Goal: Transaction & Acquisition: Purchase product/service

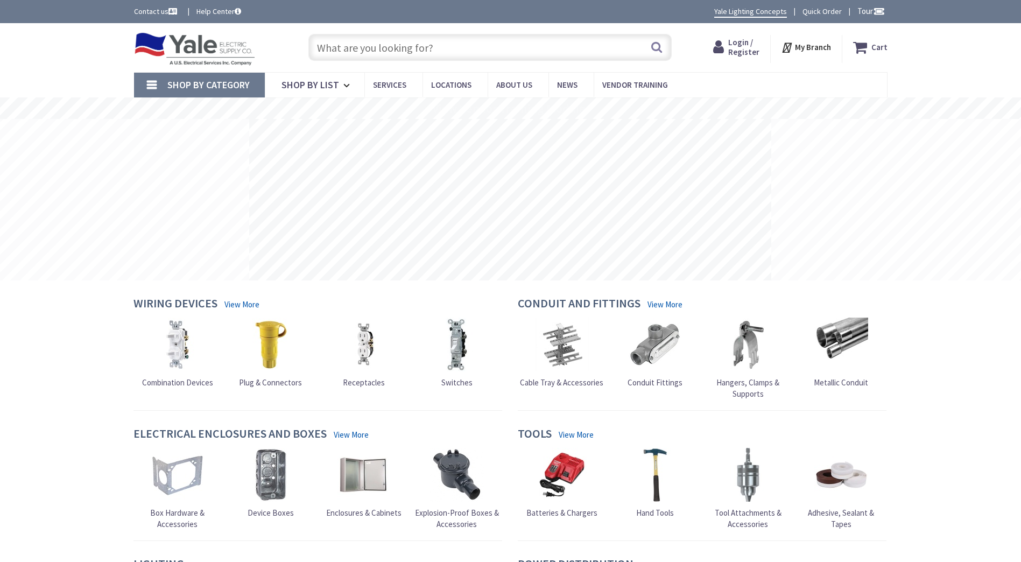
click at [437, 46] on input "text" at bounding box center [489, 47] width 363 height 27
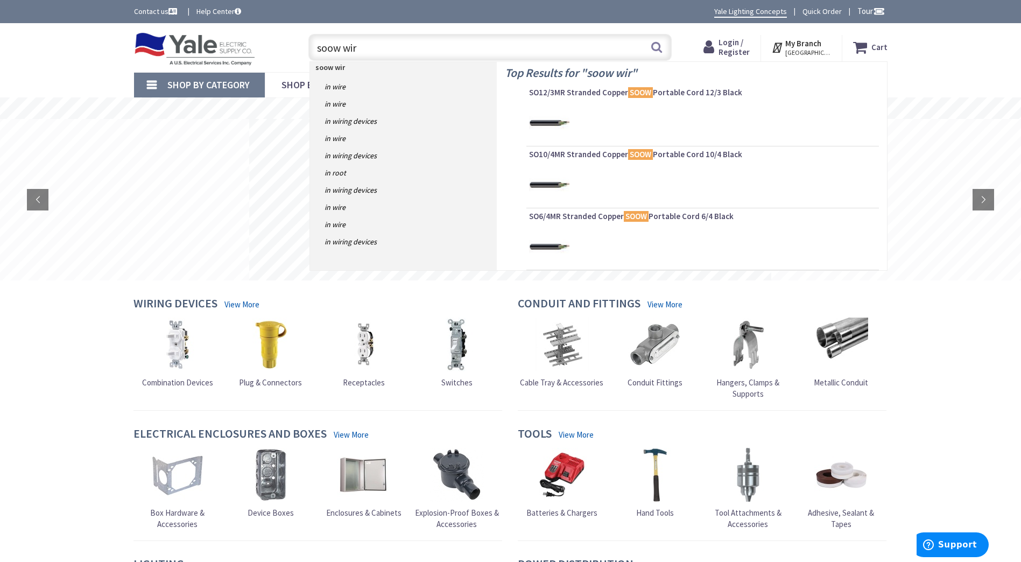
type input "soow wire"
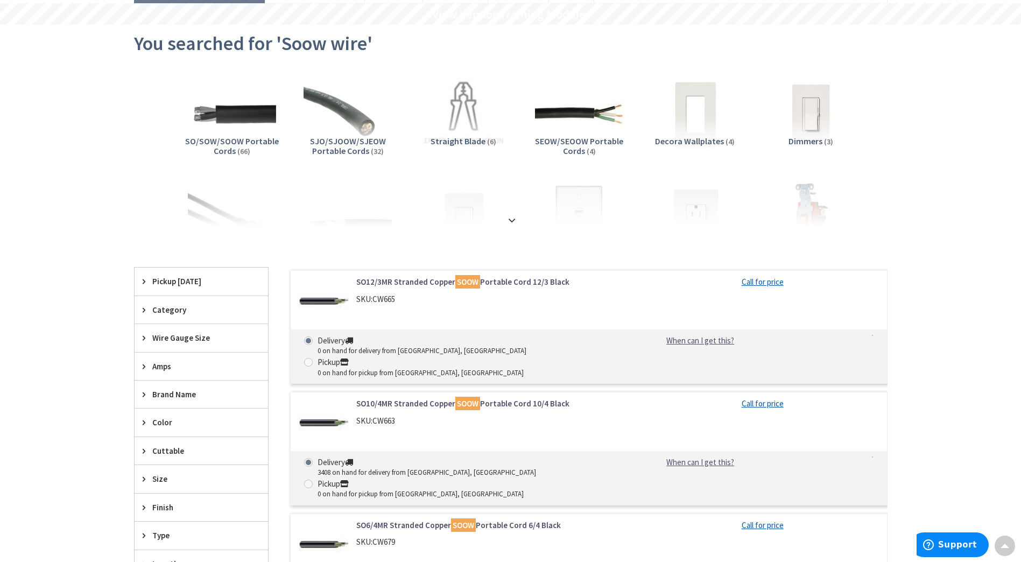
scroll to position [54, 0]
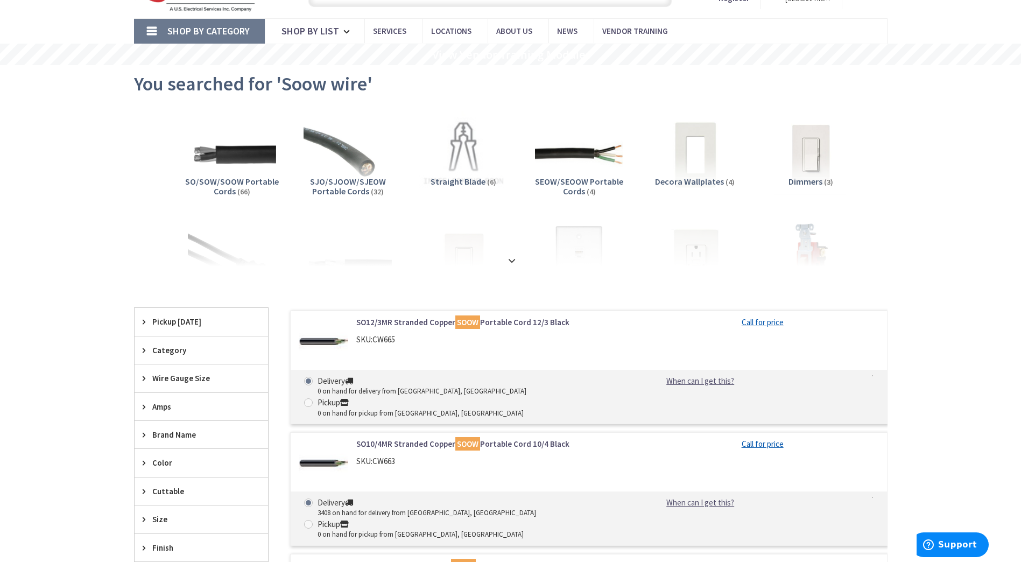
drag, startPoint x: 579, startPoint y: 207, endPoint x: 911, endPoint y: 168, distance: 334.4
click at [911, 168] on main "You searched for 'Soow wire' View Subcategories SO/SOW/SOOW Portable Cords (66)…" at bounding box center [510, 502] width 807 height 875
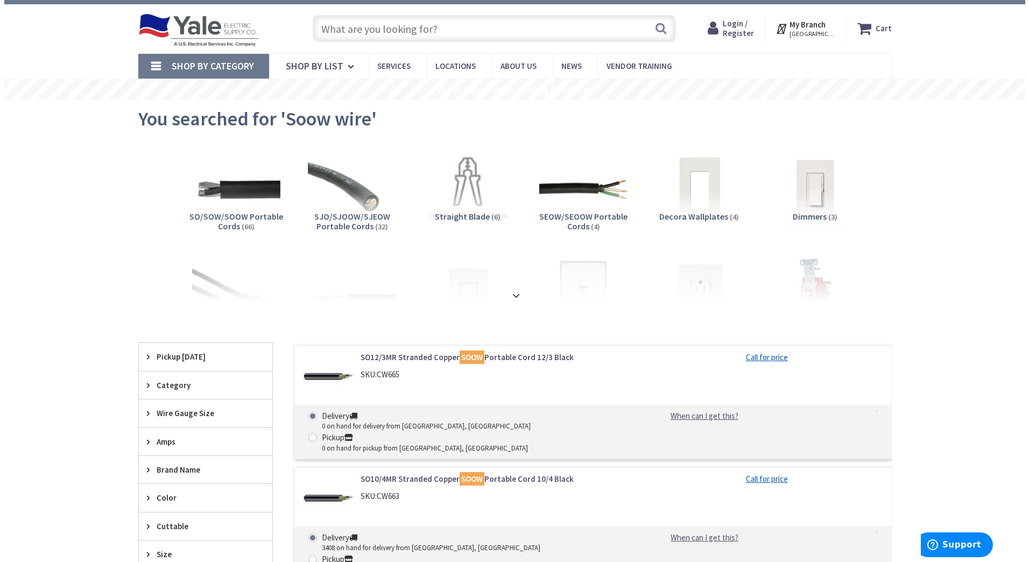
scroll to position [0, 0]
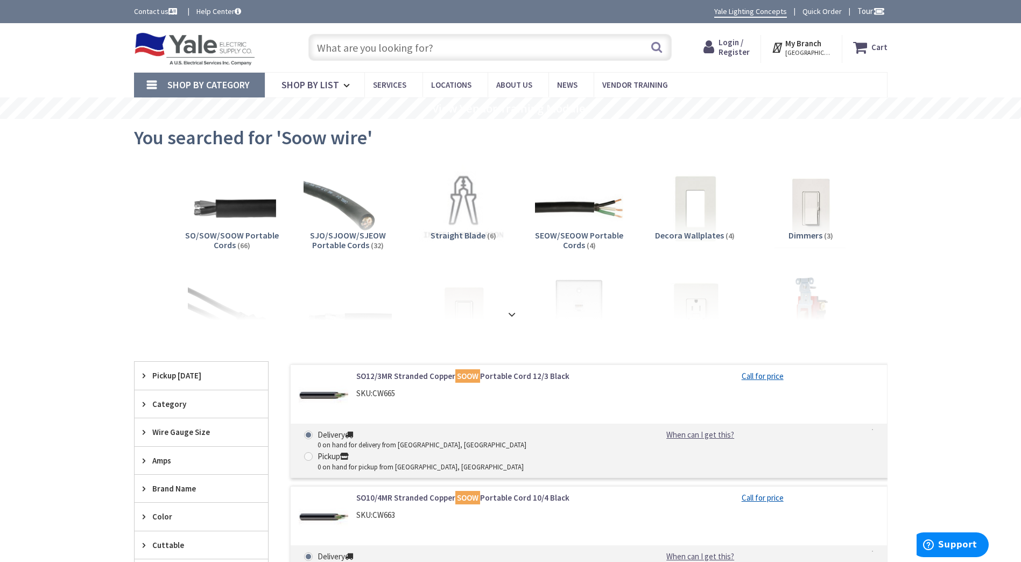
click at [821, 41] on strong "My Branch" at bounding box center [803, 43] width 36 height 10
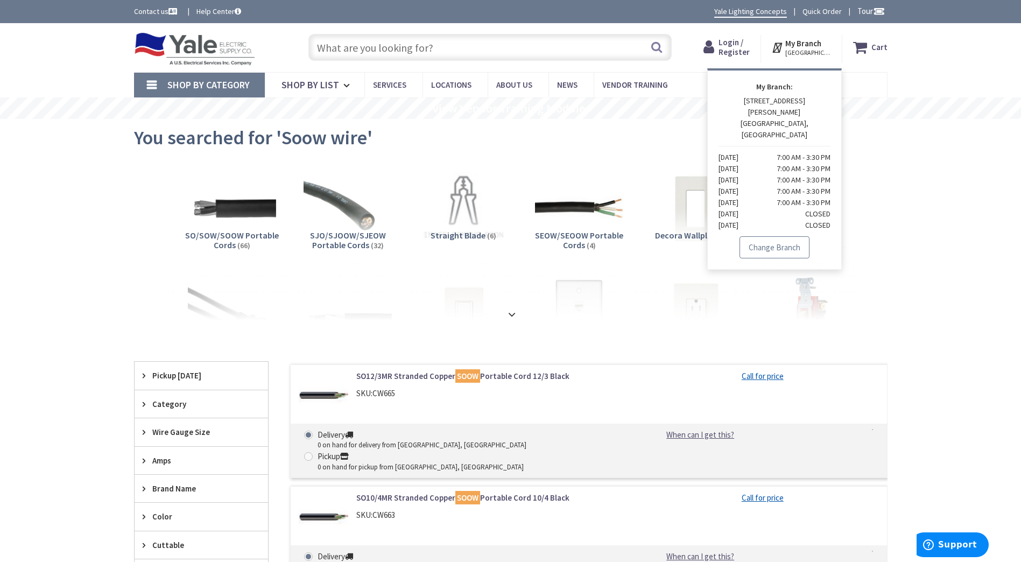
click at [778, 236] on link "Change Branch" at bounding box center [775, 247] width 70 height 23
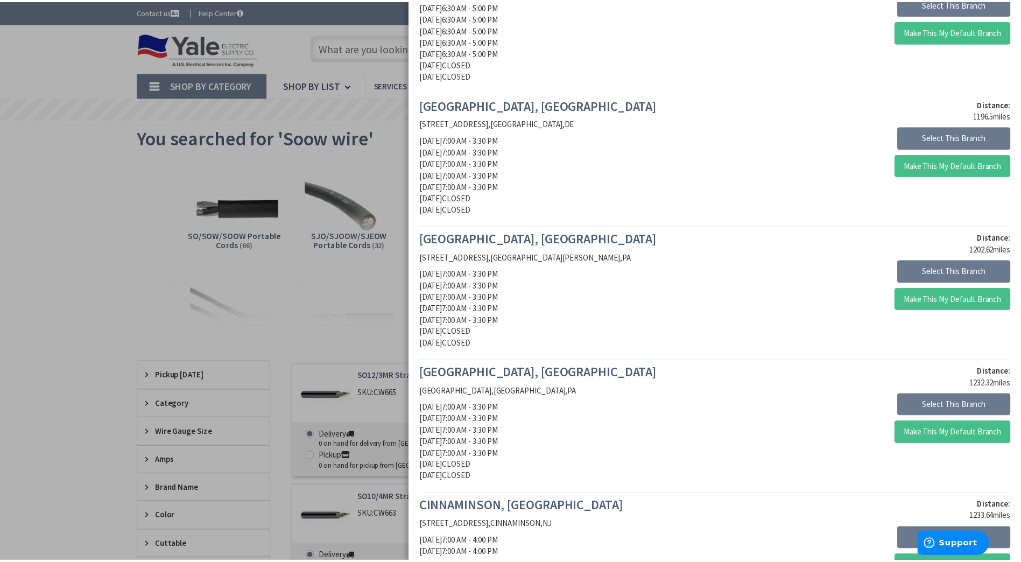
scroll to position [807, 0]
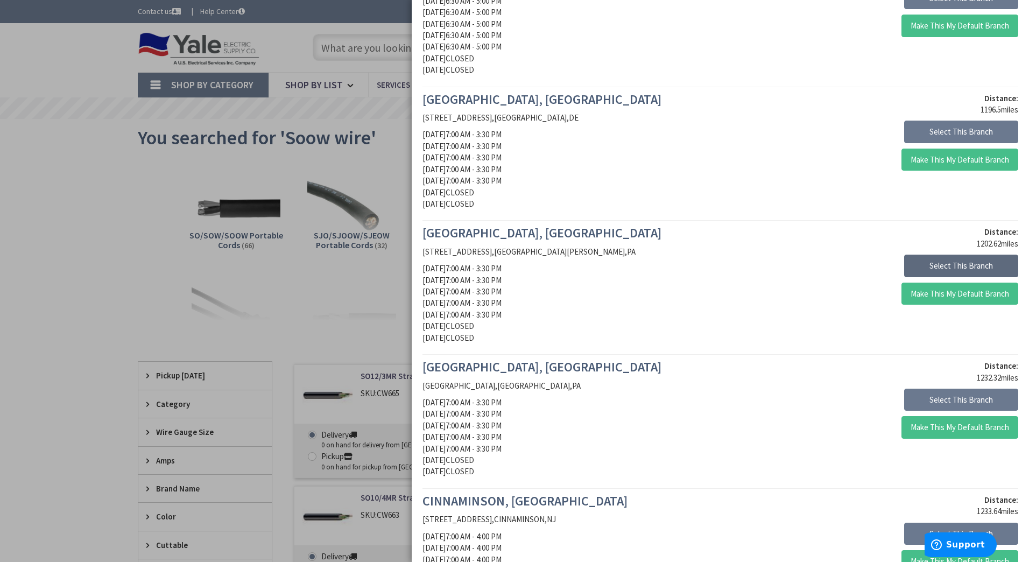
click at [937, 265] on button "Select This Branch" at bounding box center [961, 266] width 114 height 23
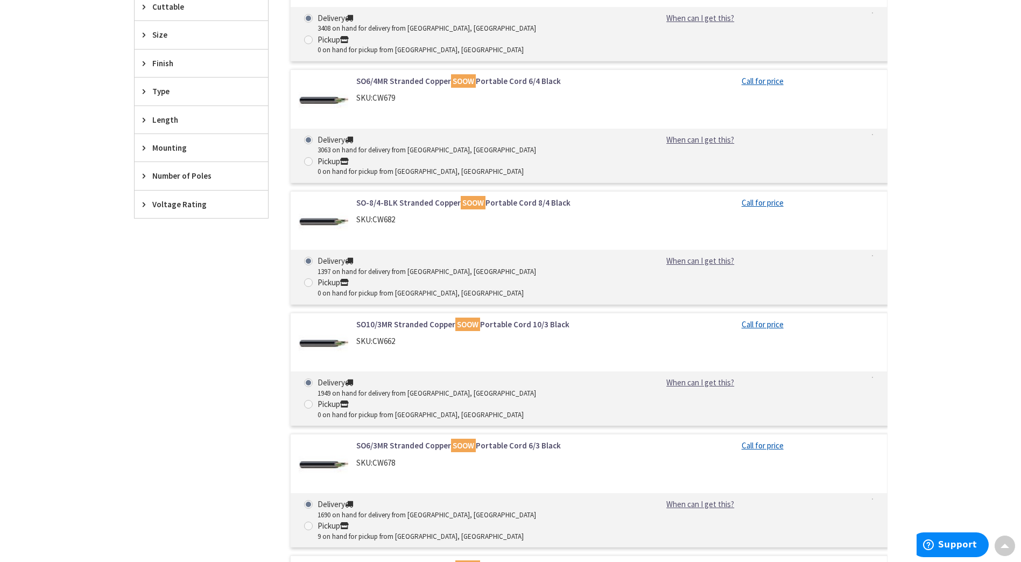
scroll to position [323, 0]
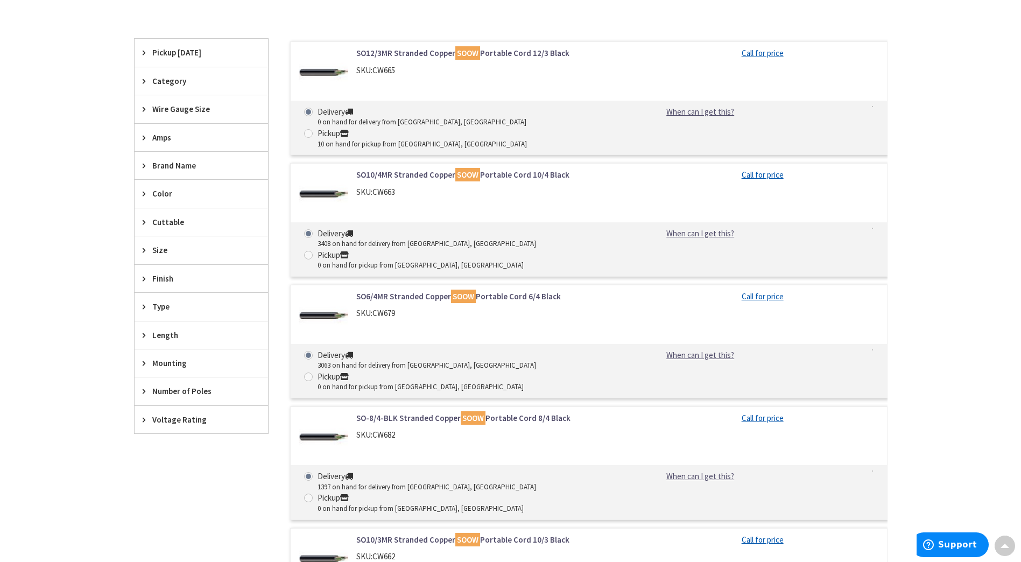
click at [148, 109] on icon at bounding box center [147, 109] width 8 height 8
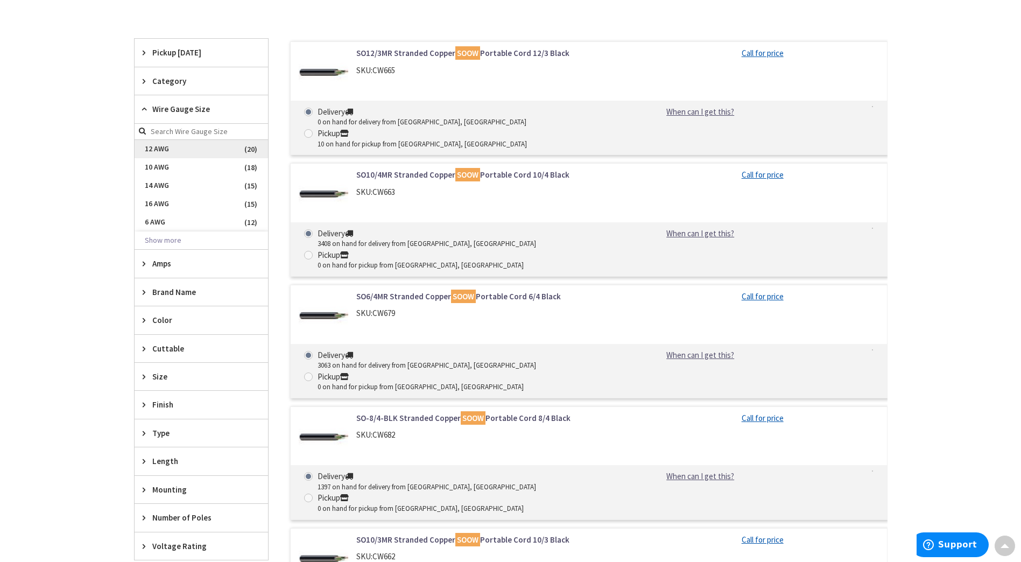
click at [151, 146] on span "12 AWG" at bounding box center [201, 149] width 133 height 18
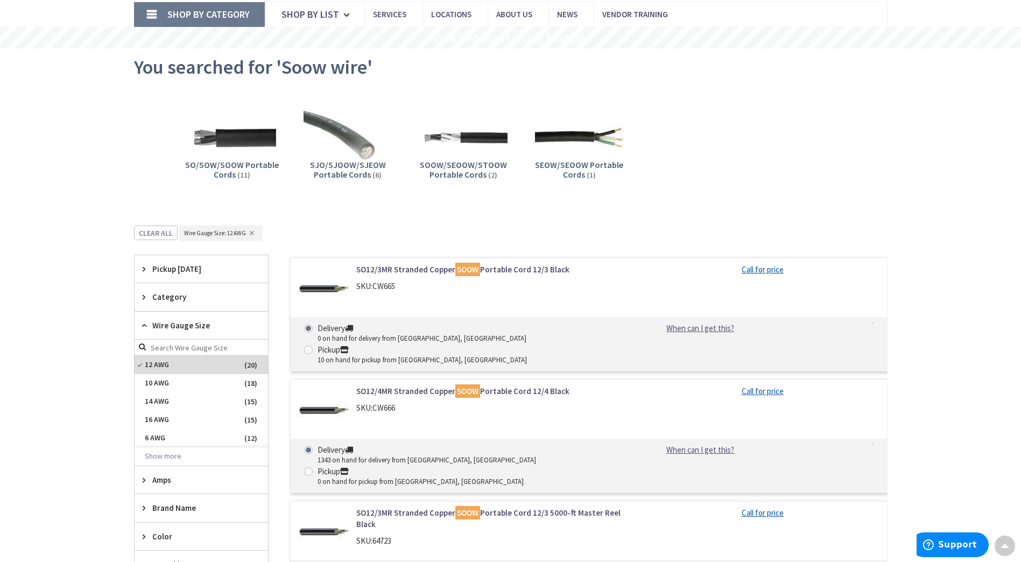
scroll to position [62, 0]
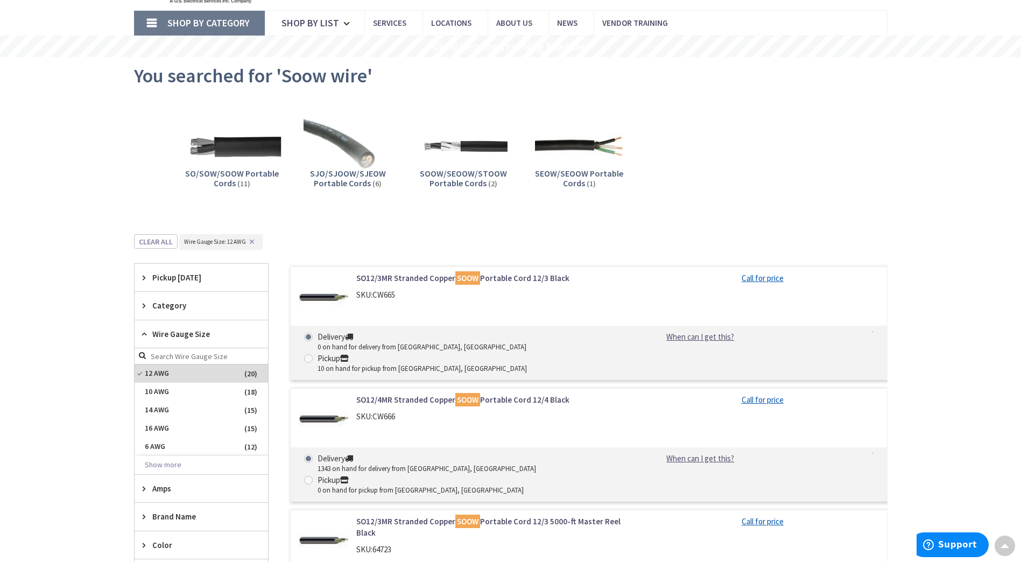
click at [268, 144] on img at bounding box center [231, 145] width 97 height 97
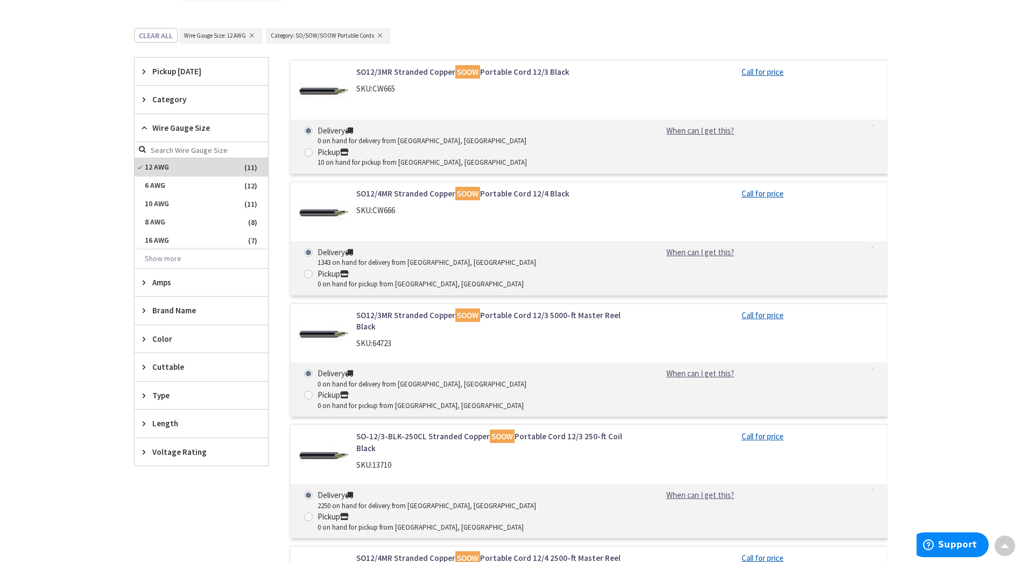
scroll to position [242, 0]
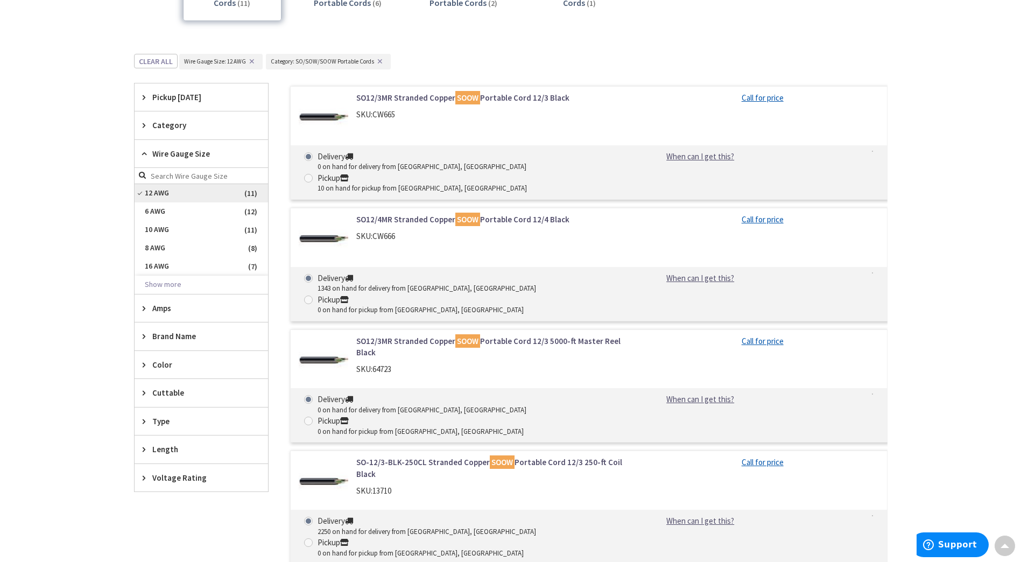
click at [148, 190] on span "12 AWG" at bounding box center [201, 193] width 133 height 18
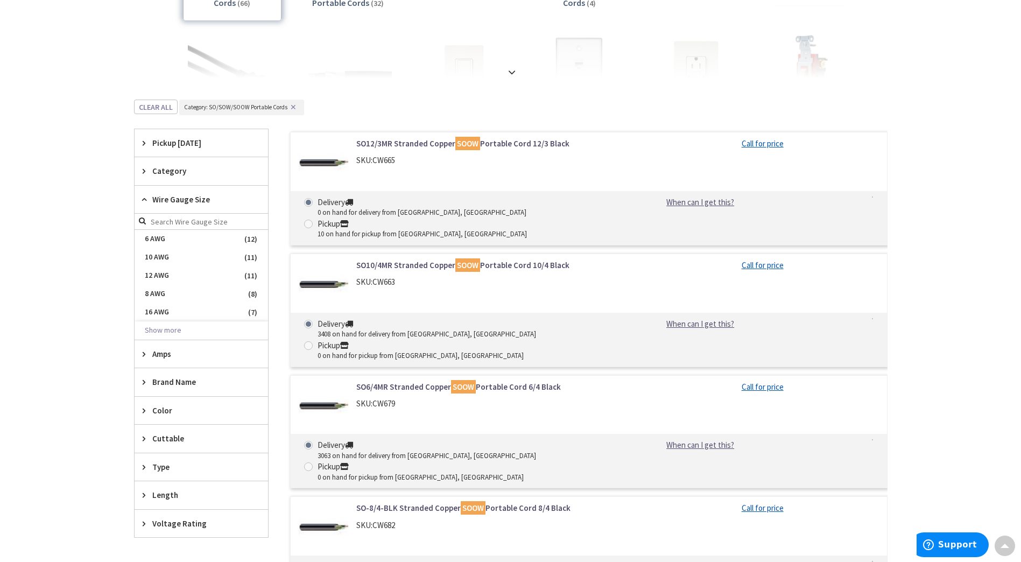
drag, startPoint x: 148, startPoint y: 190, endPoint x: 111, endPoint y: 186, distance: 36.8
click at [111, 186] on main "You searched for 'Soow wire' View Subcategories SO/SOW/SOOW Portable Cords (66)…" at bounding box center [510, 319] width 807 height 884
click at [163, 257] on span "10 AWG" at bounding box center [201, 257] width 133 height 18
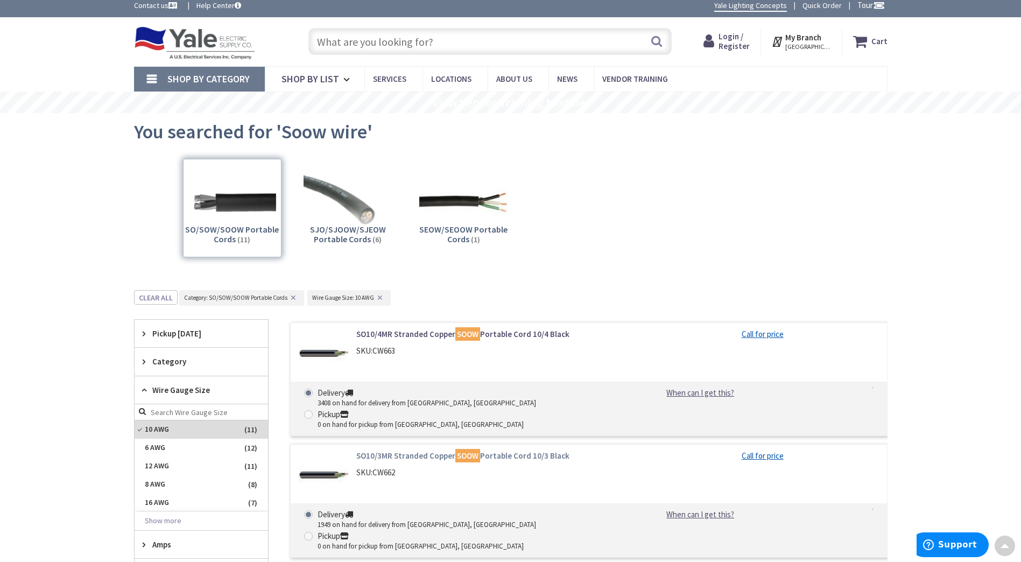
scroll to position [0, 0]
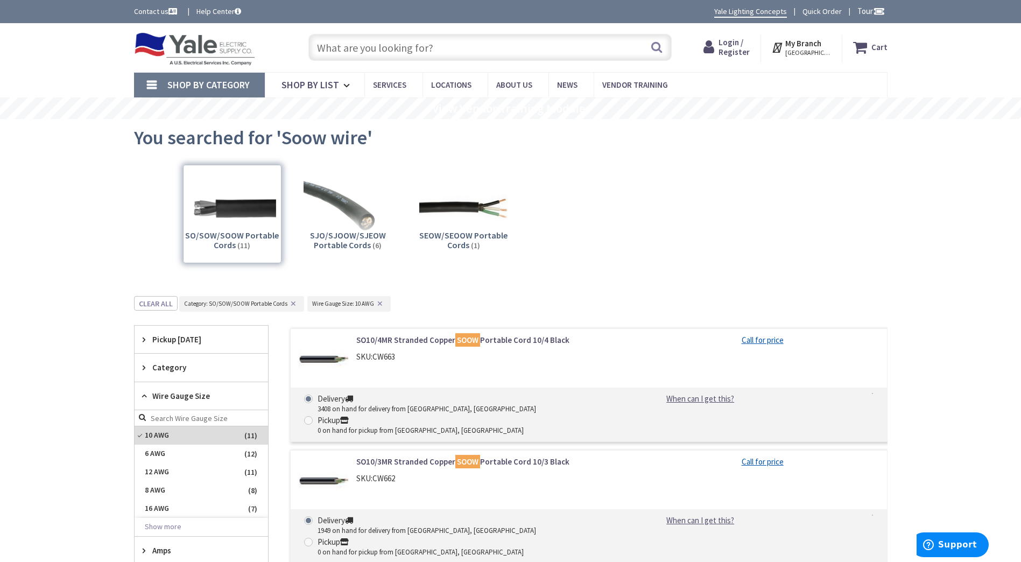
click at [405, 48] on input "text" at bounding box center [489, 47] width 363 height 27
type input "l14-20p"
click at [659, 48] on button "Search" at bounding box center [657, 47] width 14 height 24
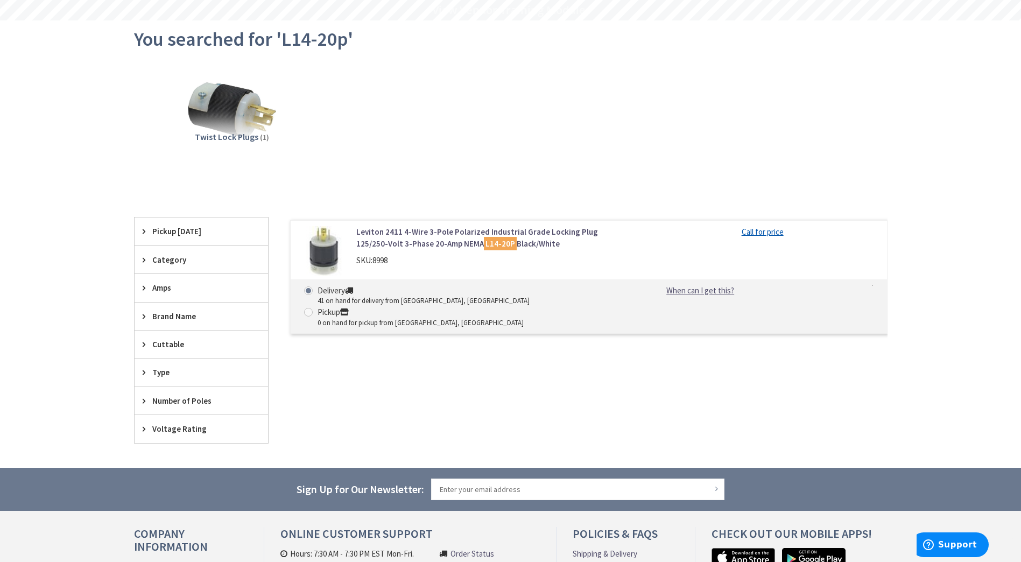
scroll to position [108, 0]
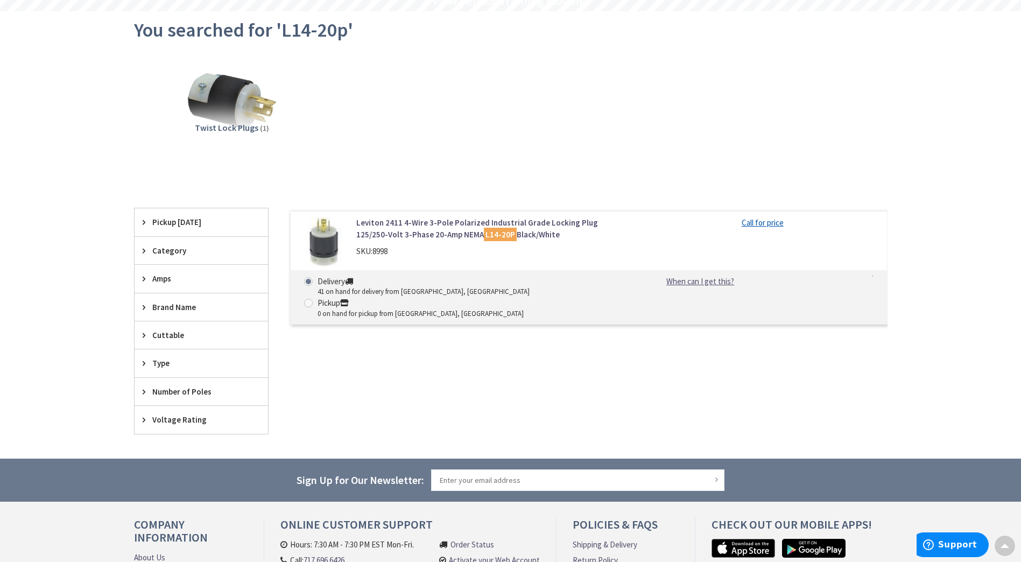
click at [506, 221] on link "Leviton 2411 4-Wire 3-Pole Polarized Industrial Grade Locking Plug 125/250-Volt…" at bounding box center [493, 228] width 274 height 23
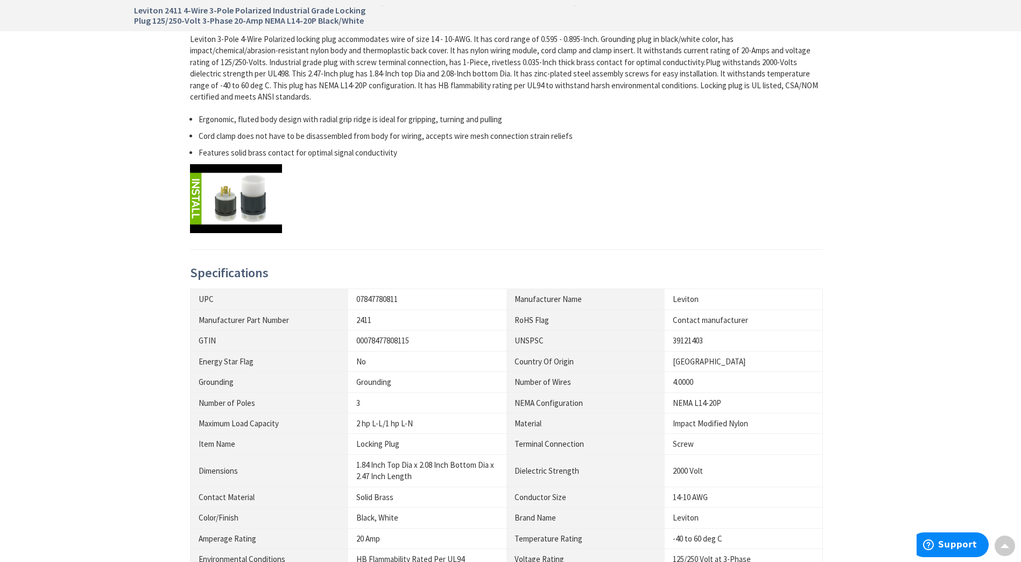
scroll to position [484, 0]
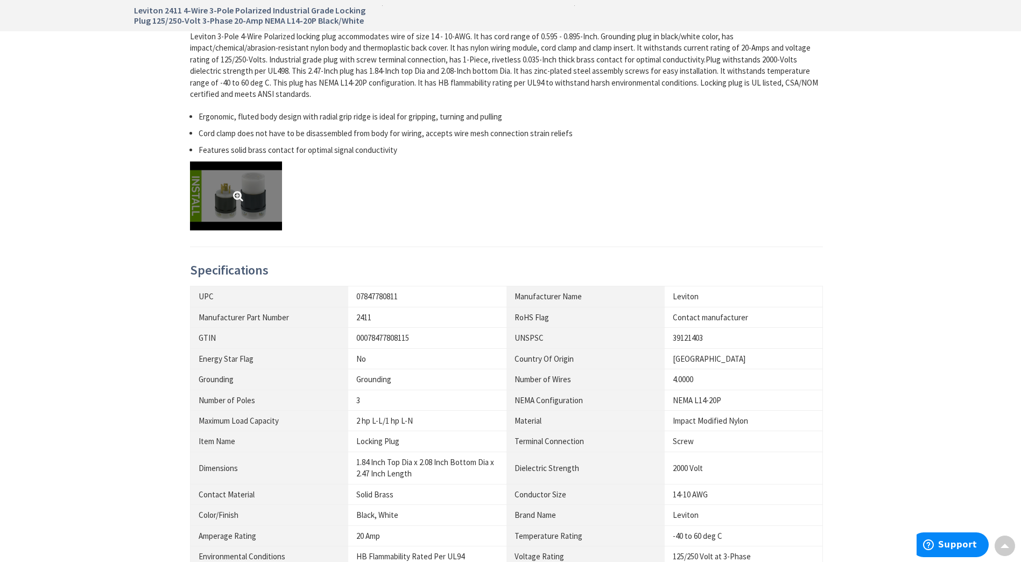
click at [259, 201] on link at bounding box center [236, 195] width 92 height 69
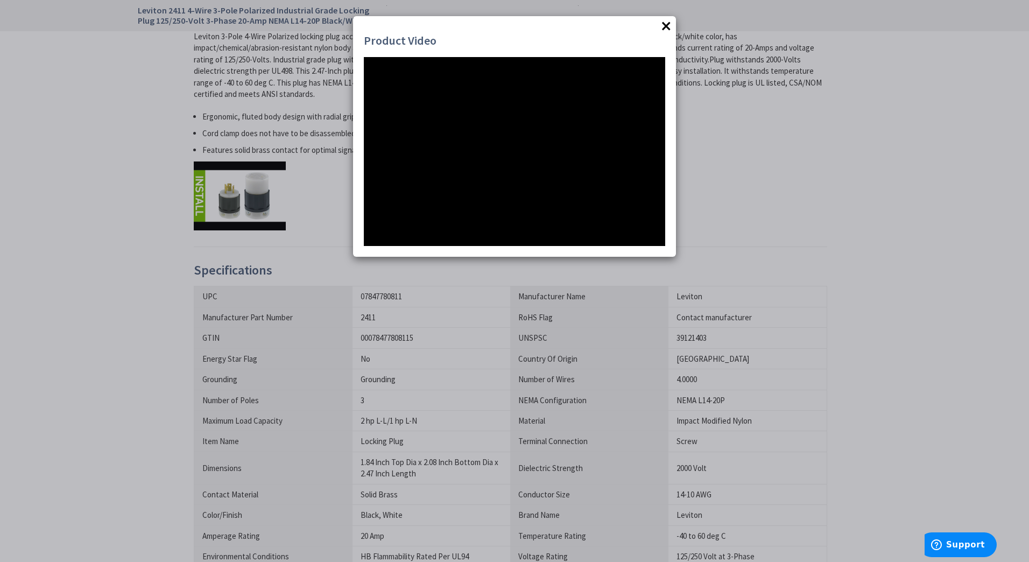
click at [670, 28] on button "×" at bounding box center [666, 26] width 16 height 16
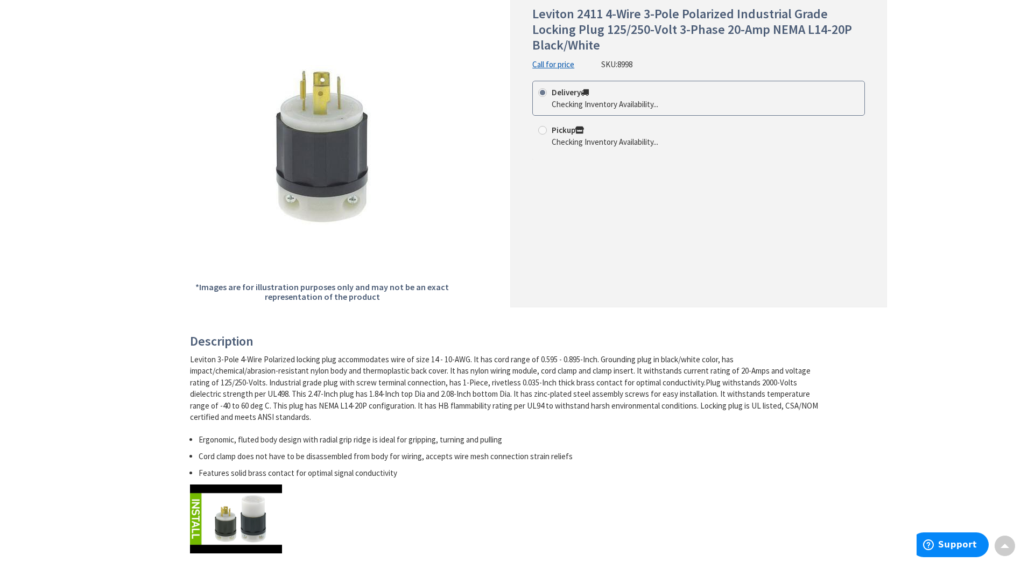
scroll to position [0, 0]
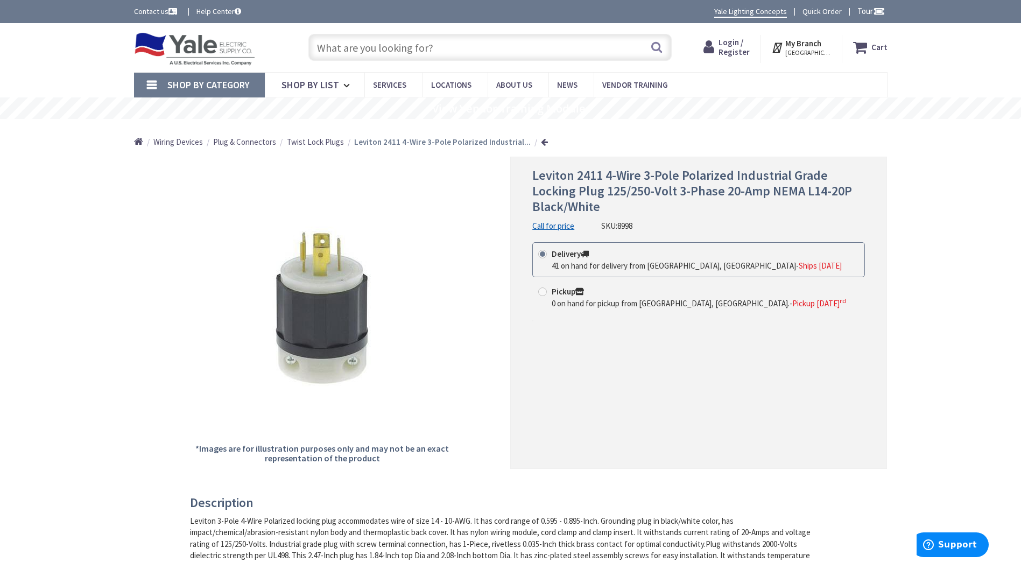
click at [412, 48] on input "text" at bounding box center [489, 47] width 363 height 27
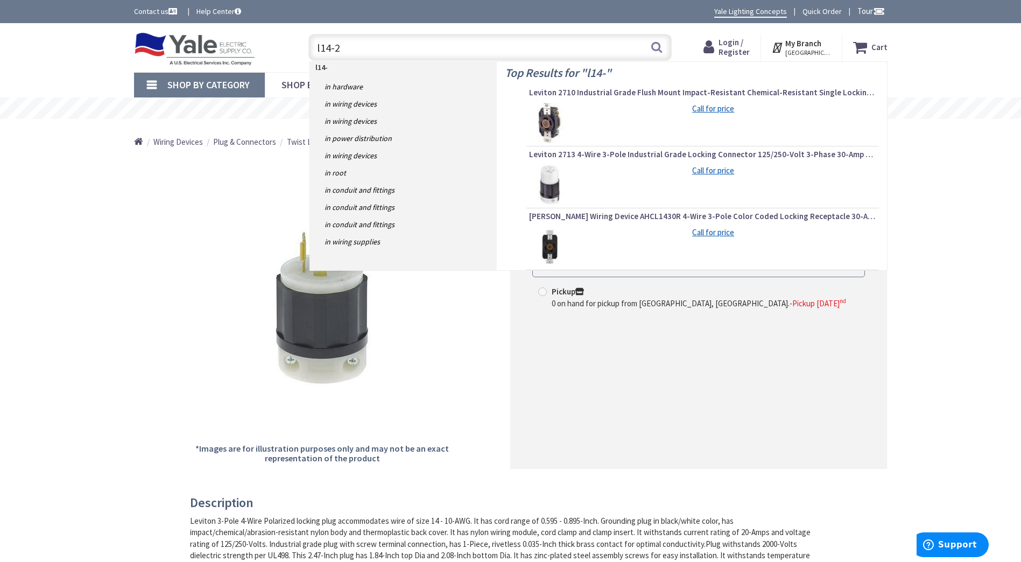
type input "l14-20"
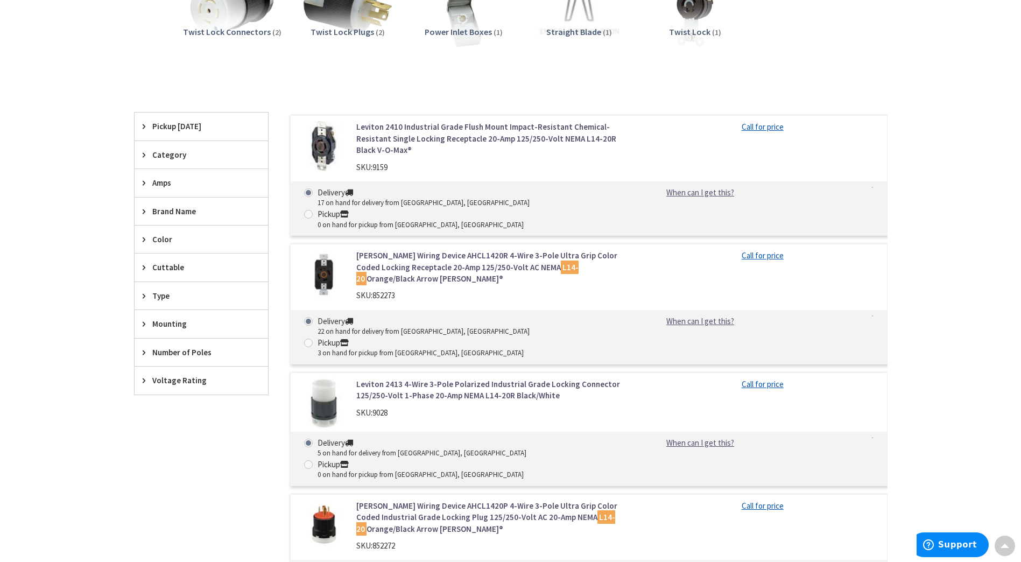
scroll to position [269, 0]
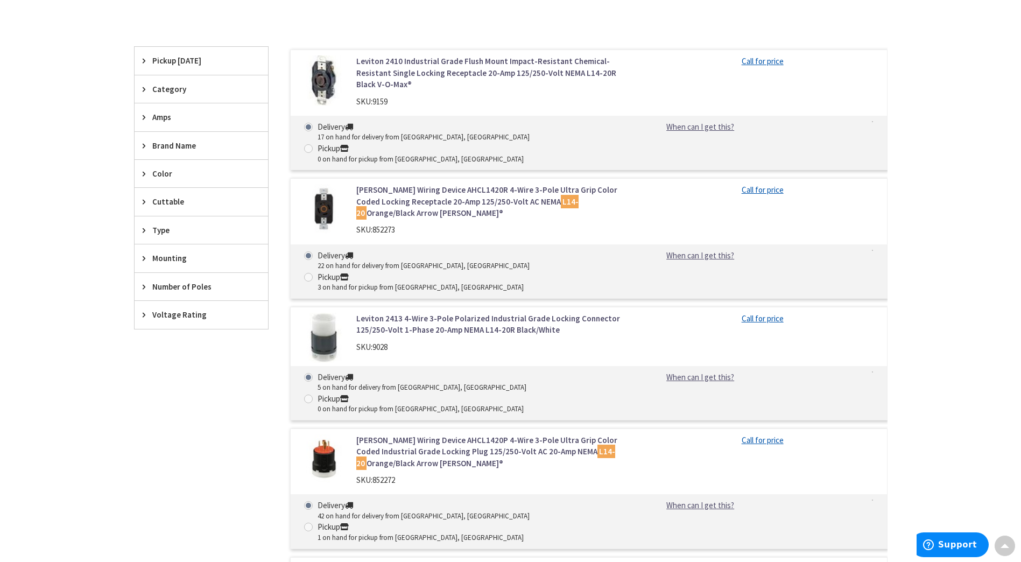
click at [519, 313] on link "Leviton 2413 4-Wire 3-Pole Polarized Industrial Grade Locking Connector 125/250…" at bounding box center [493, 324] width 274 height 23
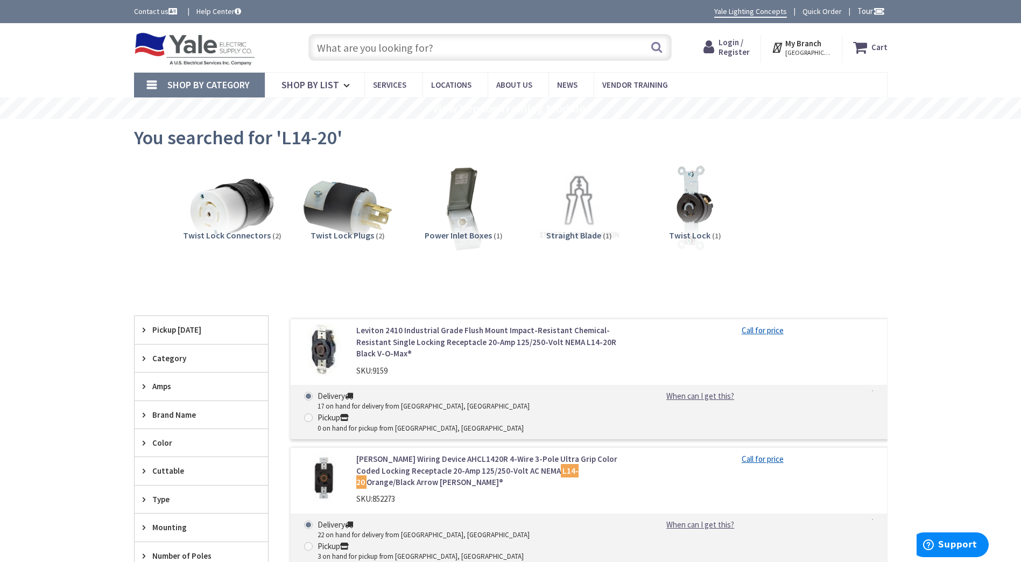
click at [455, 43] on input "text" at bounding box center [489, 47] width 363 height 27
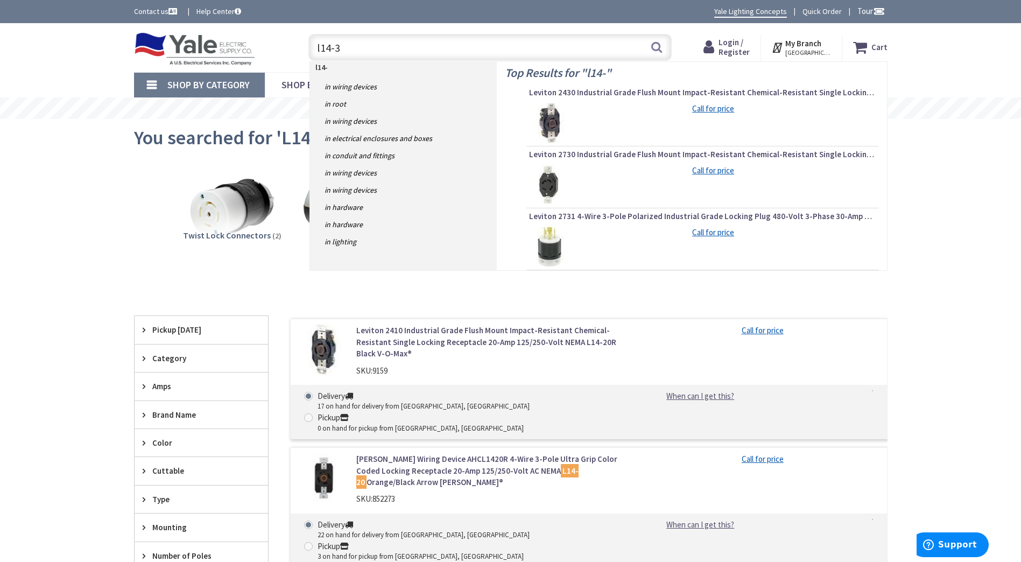
type input "l14-30"
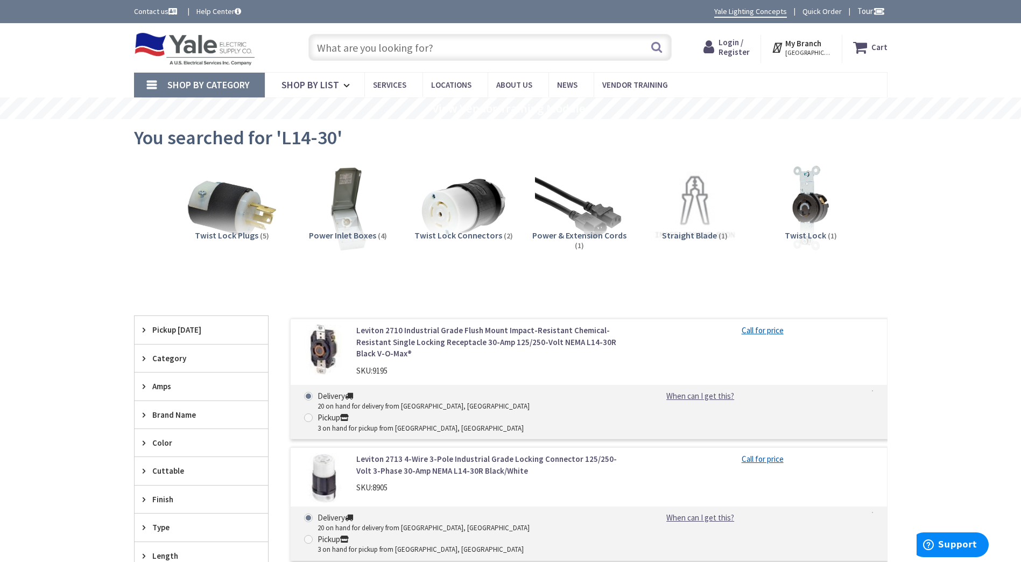
click at [384, 50] on input "text" at bounding box center [489, 47] width 363 height 27
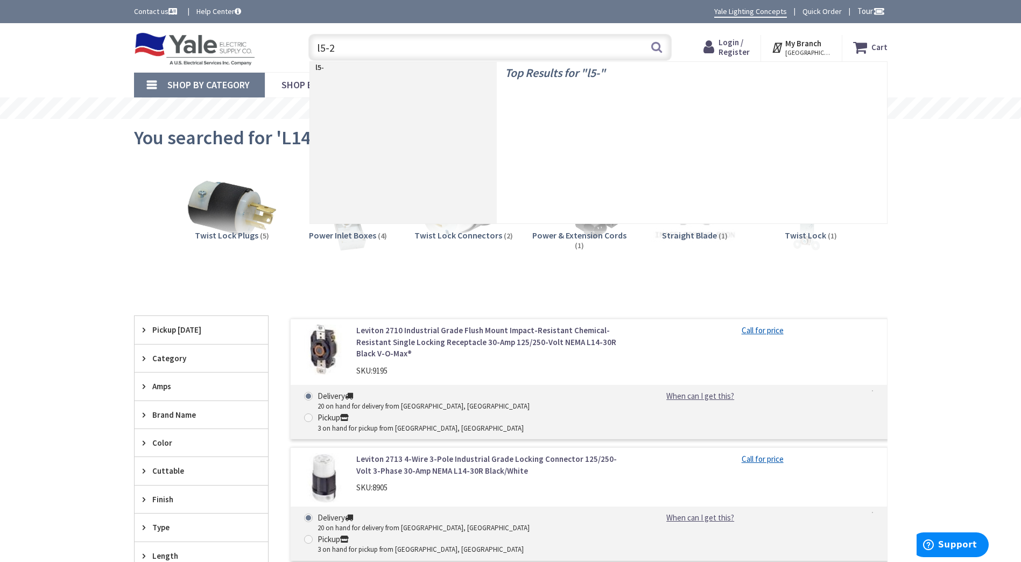
type input "l5-20"
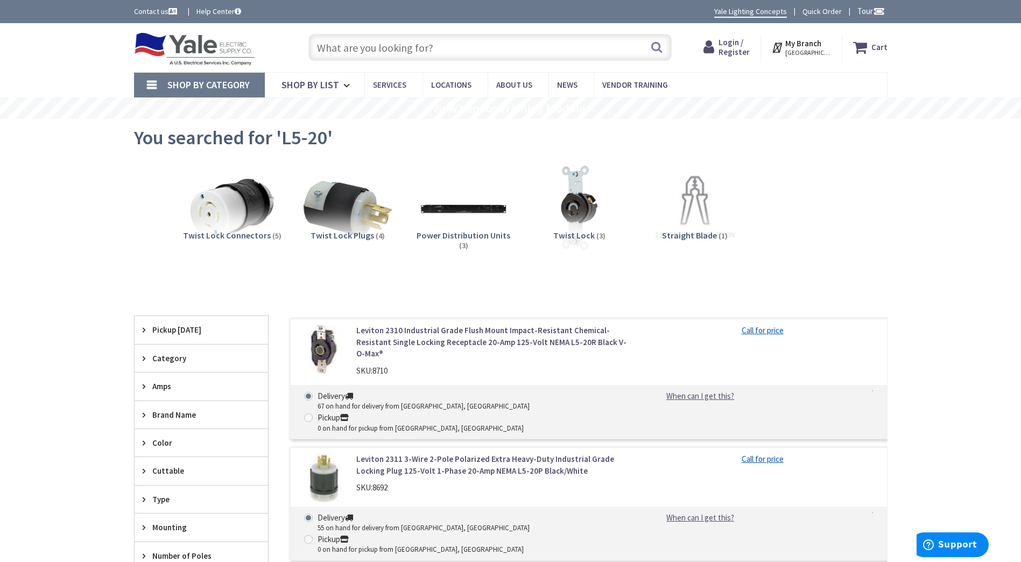
click at [359, 40] on input "text" at bounding box center [489, 47] width 363 height 27
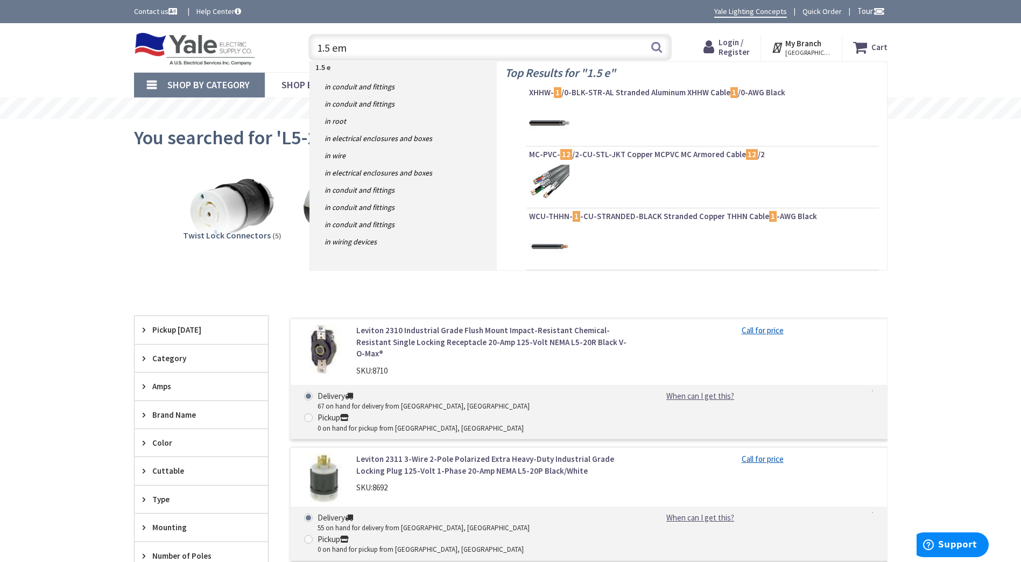
type input "1.5 emt"
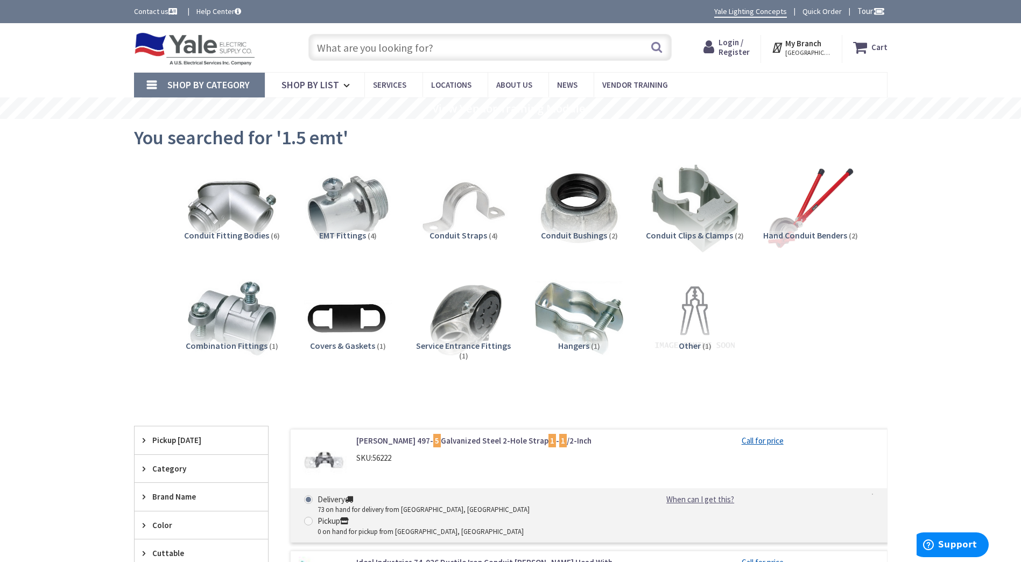
click at [426, 48] on input "text" at bounding box center [489, 47] width 363 height 27
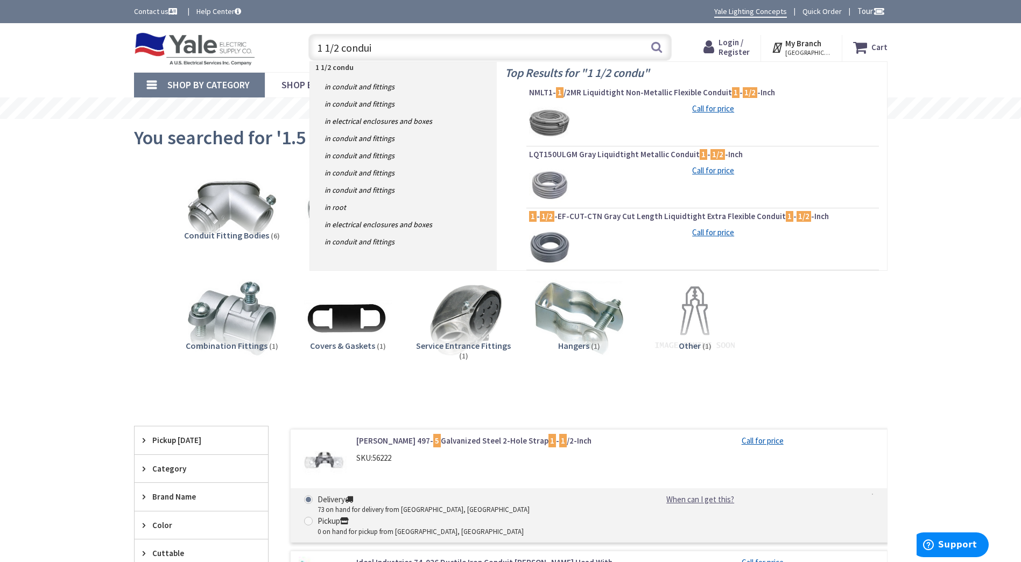
type input "1 1/2 conduit"
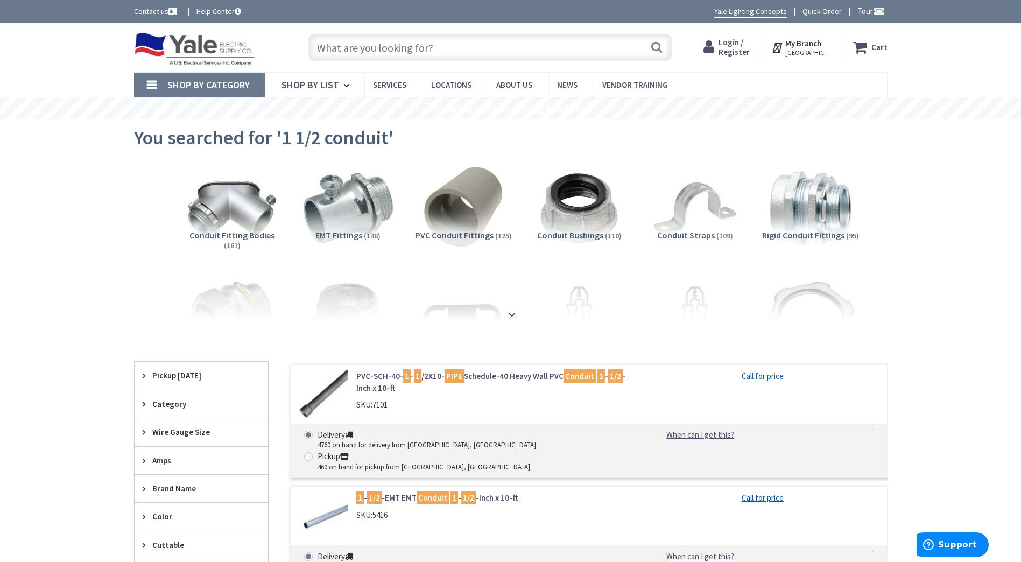
click at [358, 212] on img at bounding box center [347, 207] width 97 height 97
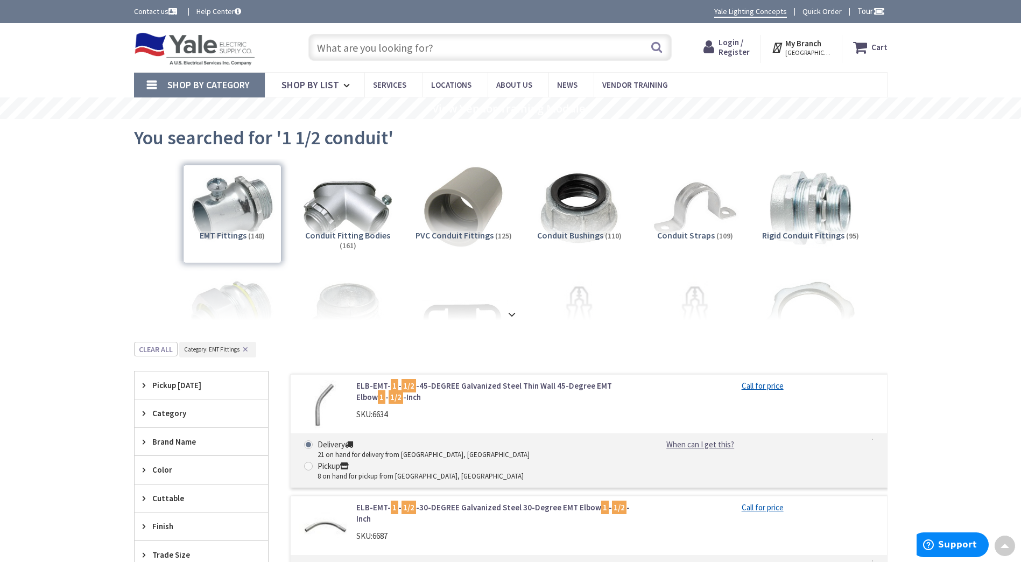
click at [414, 50] on input "text" at bounding box center [489, 47] width 363 height 27
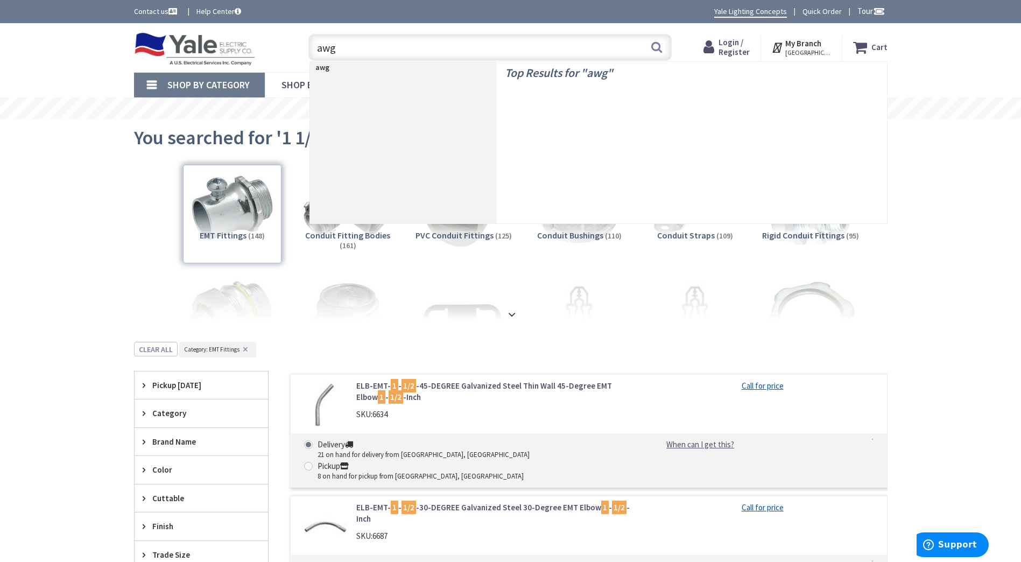
type input "awg 6"
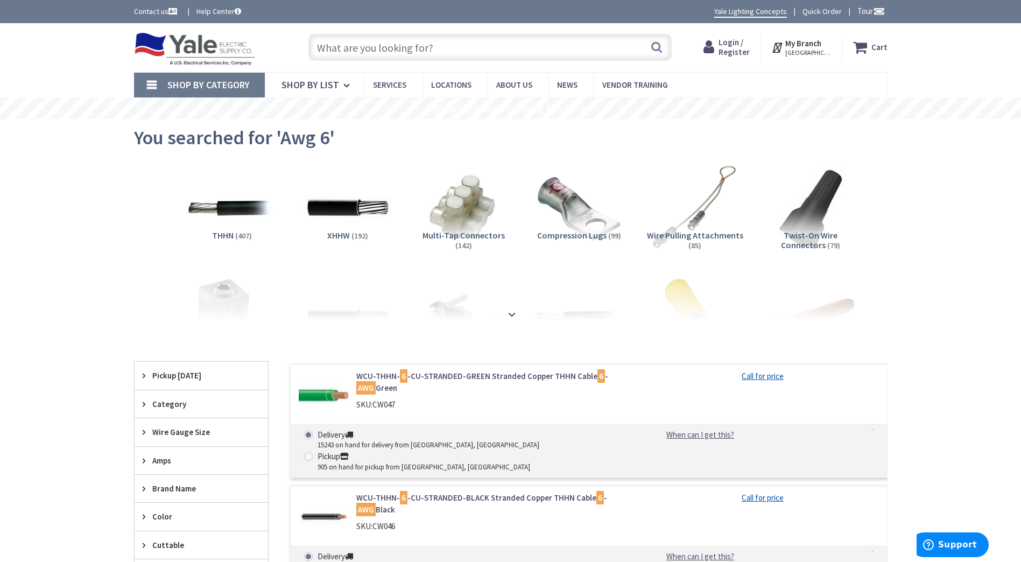
click at [815, 46] on strong "My Branch" at bounding box center [803, 43] width 36 height 10
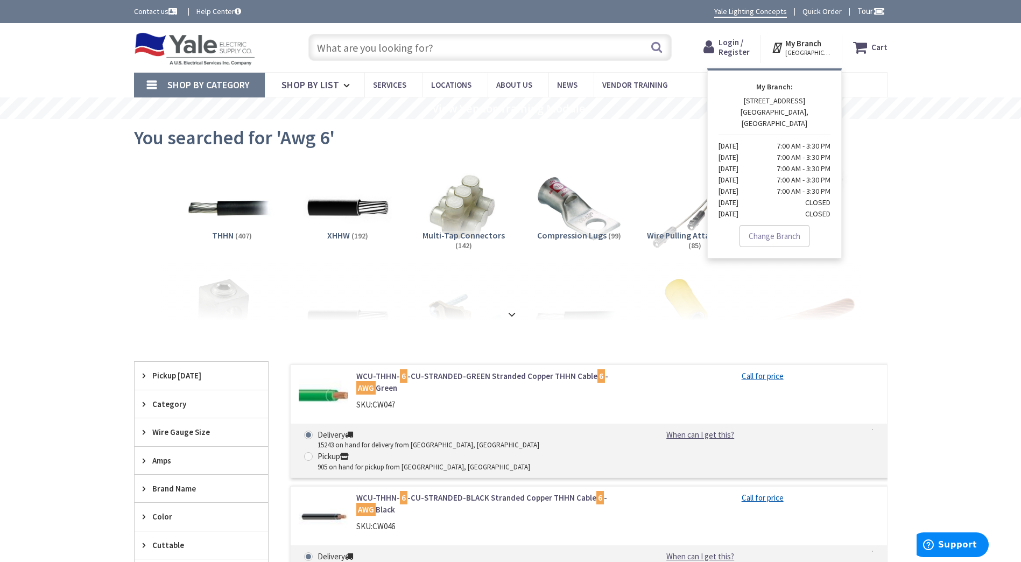
click at [729, 45] on span "Login / Register" at bounding box center [734, 47] width 31 height 20
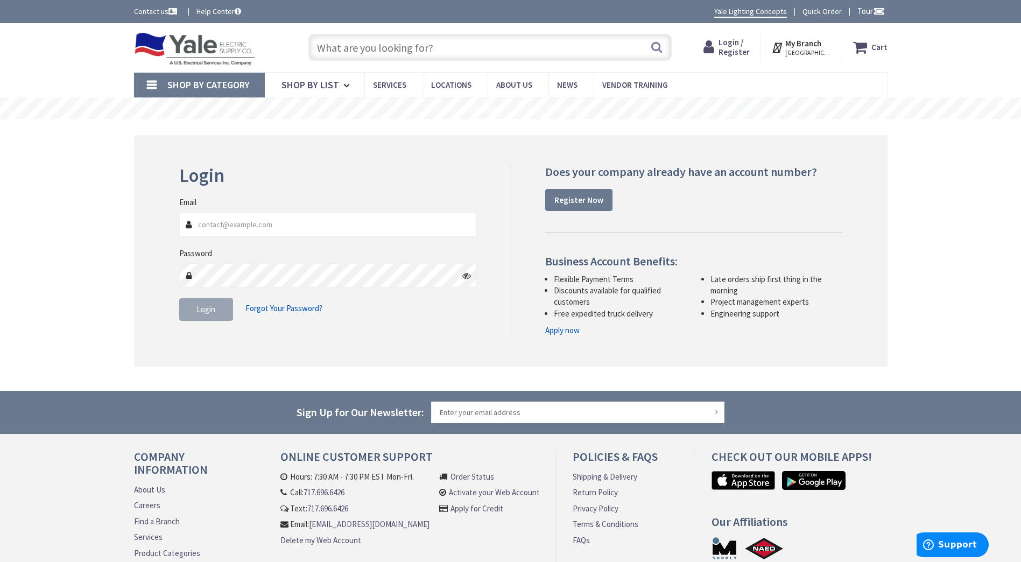
scroll to position [81, 0]
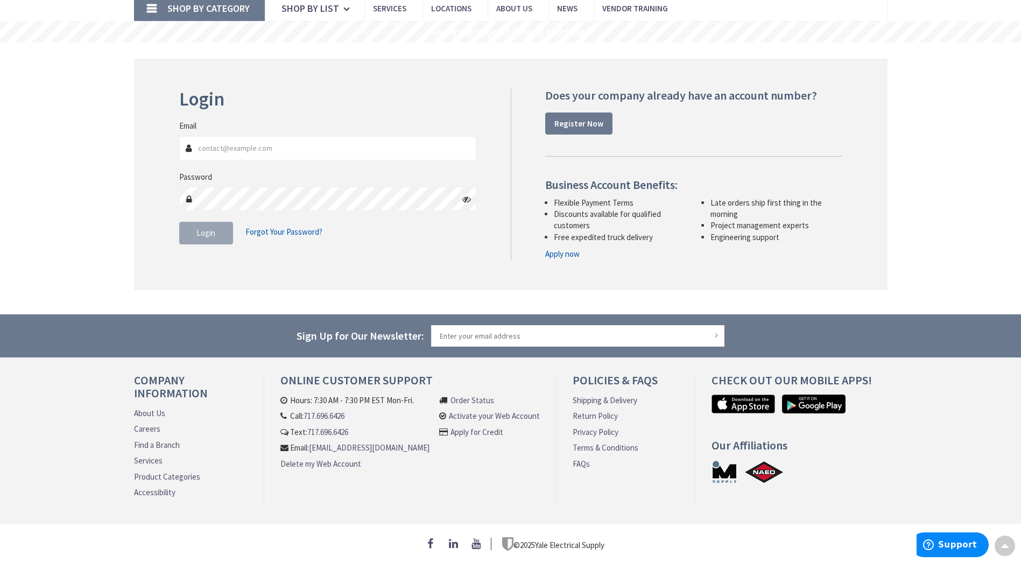
click at [170, 439] on link "Find a Branch" at bounding box center [157, 444] width 46 height 11
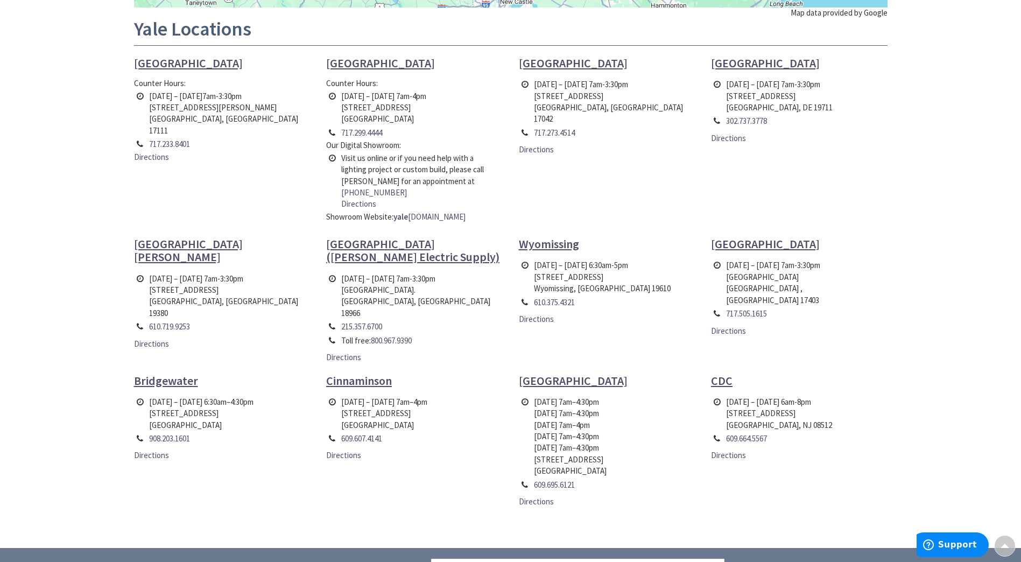
scroll to position [484, 0]
